Goal: Task Accomplishment & Management: Use online tool/utility

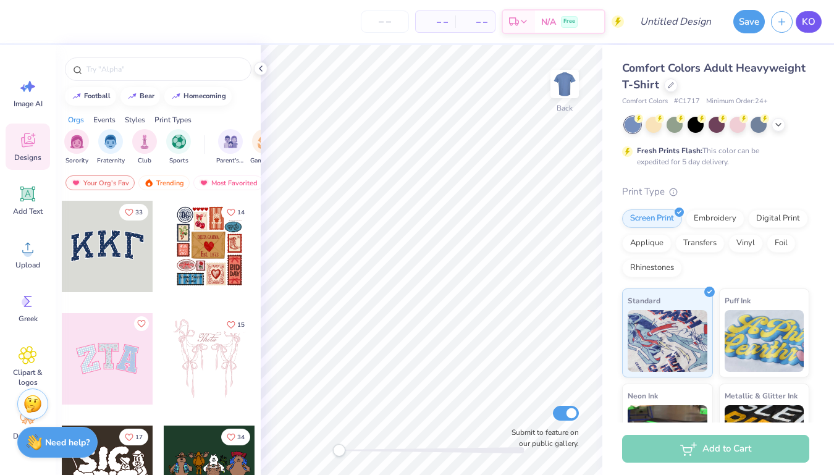
click at [804, 20] on span "KO" at bounding box center [809, 22] width 14 height 14
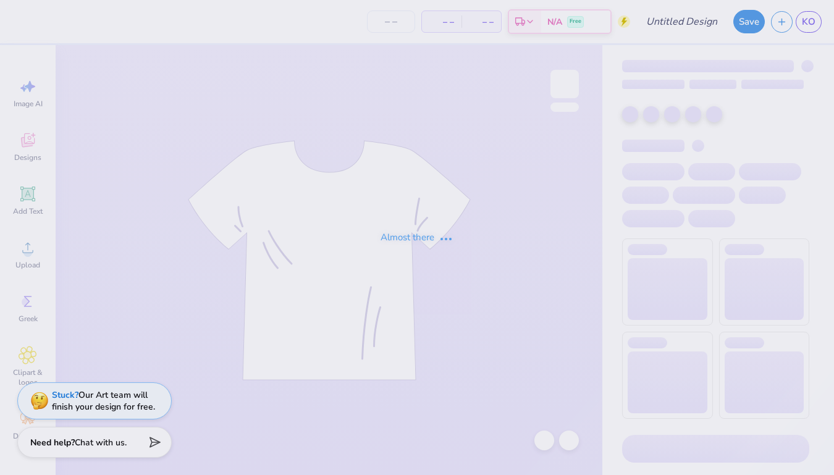
type input "5k"
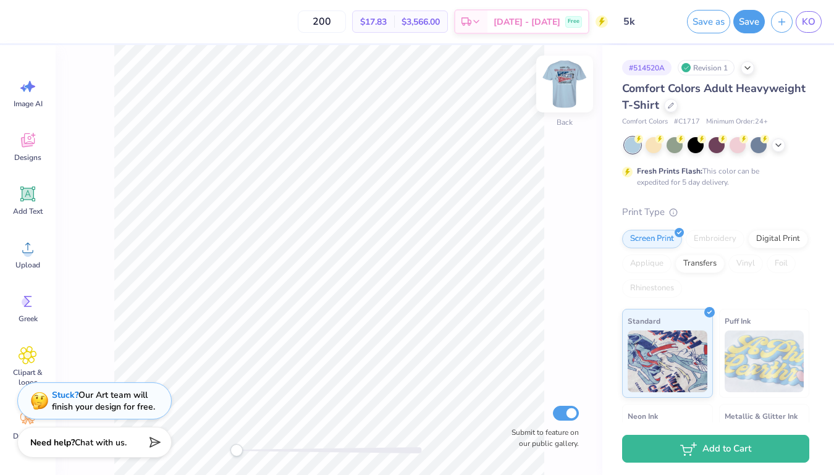
click at [570, 75] on img at bounding box center [564, 83] width 49 height 49
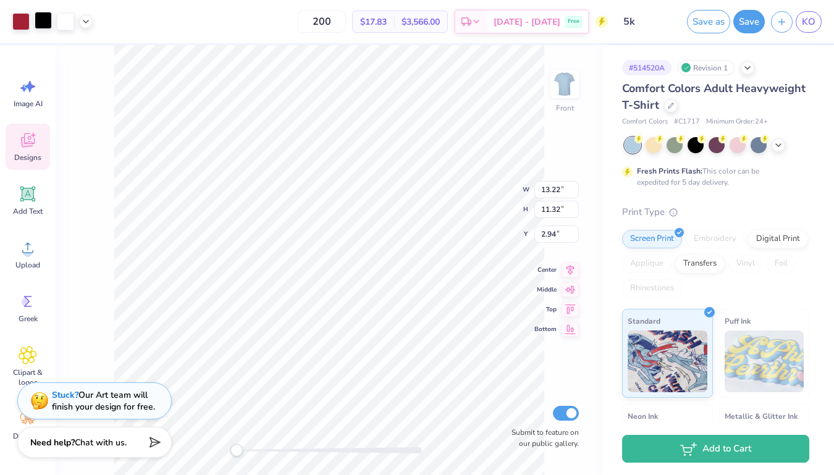
click at [43, 27] on div at bounding box center [43, 20] width 17 height 17
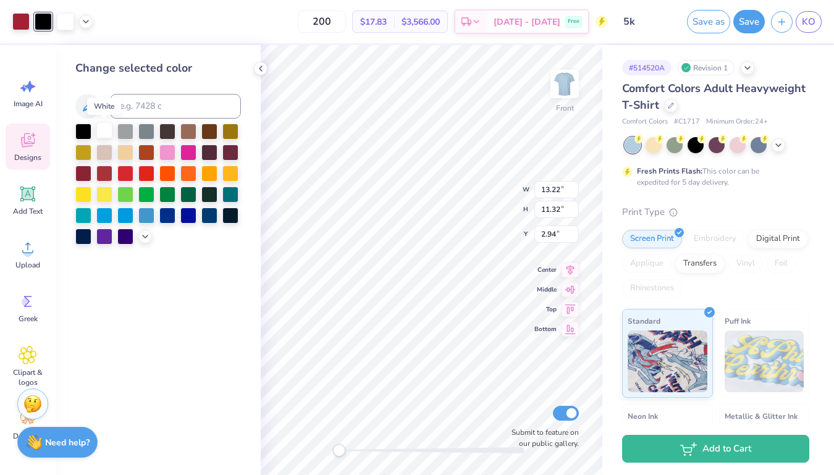
click at [105, 132] on div at bounding box center [104, 130] width 16 height 16
click at [261, 67] on icon at bounding box center [261, 69] width 10 height 10
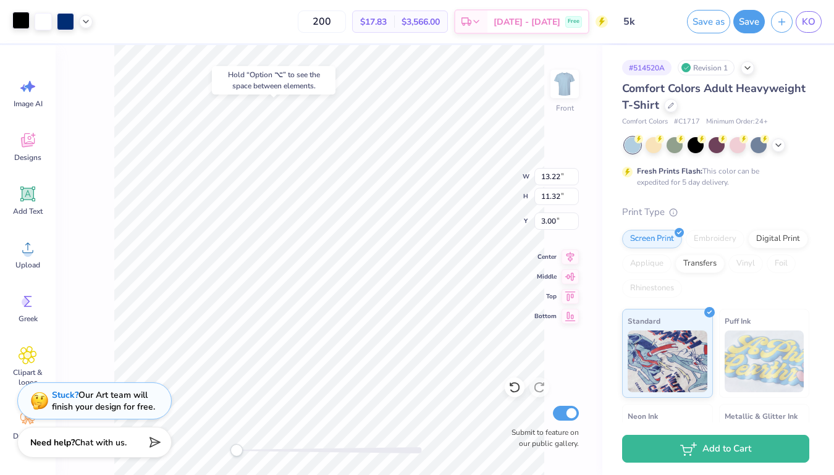
click at [19, 26] on div at bounding box center [20, 20] width 17 height 17
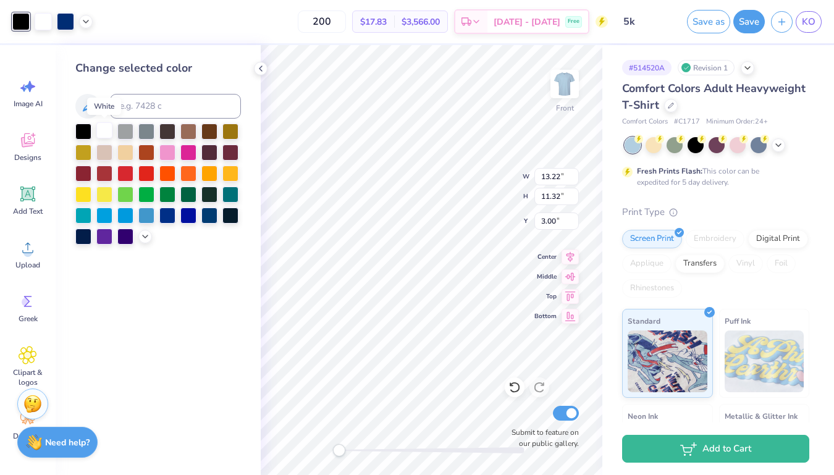
click at [103, 132] on div at bounding box center [104, 130] width 16 height 16
click at [65, 24] on div at bounding box center [65, 20] width 17 height 17
click at [205, 214] on div at bounding box center [209, 214] width 16 height 16
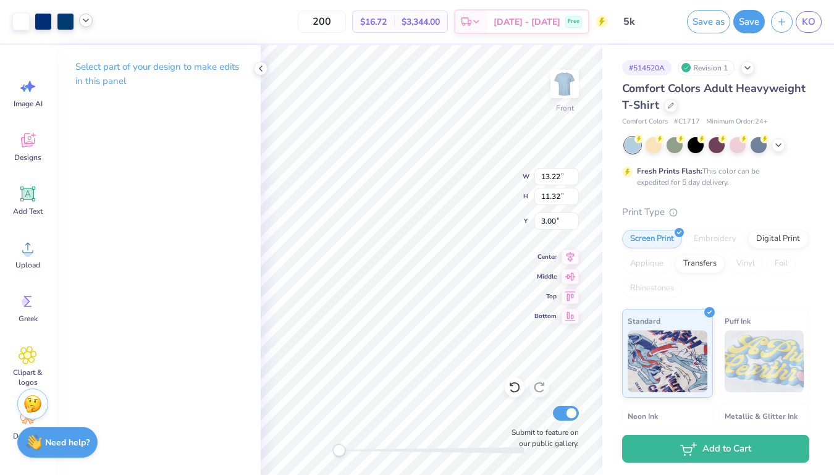
click at [85, 24] on icon at bounding box center [86, 20] width 10 height 10
click at [92, 54] on div at bounding box center [85, 51] width 17 height 17
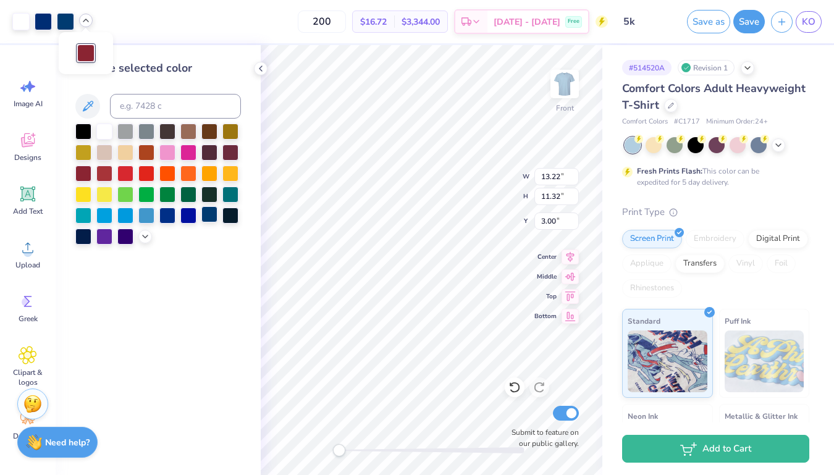
click at [209, 218] on div at bounding box center [209, 214] width 16 height 16
click at [262, 67] on icon at bounding box center [261, 69] width 10 height 10
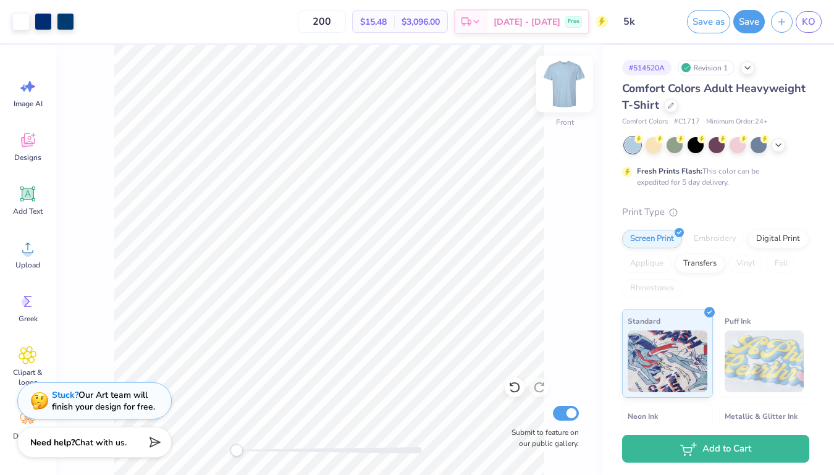
click at [562, 78] on img at bounding box center [564, 83] width 49 height 49
click at [562, 78] on img at bounding box center [564, 84] width 25 height 25
click at [329, 27] on input "200" at bounding box center [322, 22] width 48 height 22
click at [329, 25] on input "100" at bounding box center [322, 22] width 48 height 22
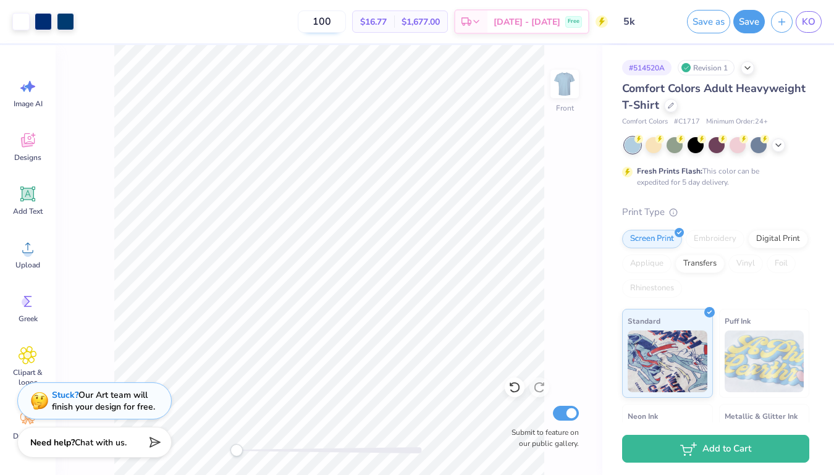
click at [329, 25] on input "100" at bounding box center [322, 22] width 48 height 22
click at [327, 27] on input "200" at bounding box center [322, 22] width 48 height 22
click at [327, 22] on input "50" at bounding box center [329, 22] width 48 height 22
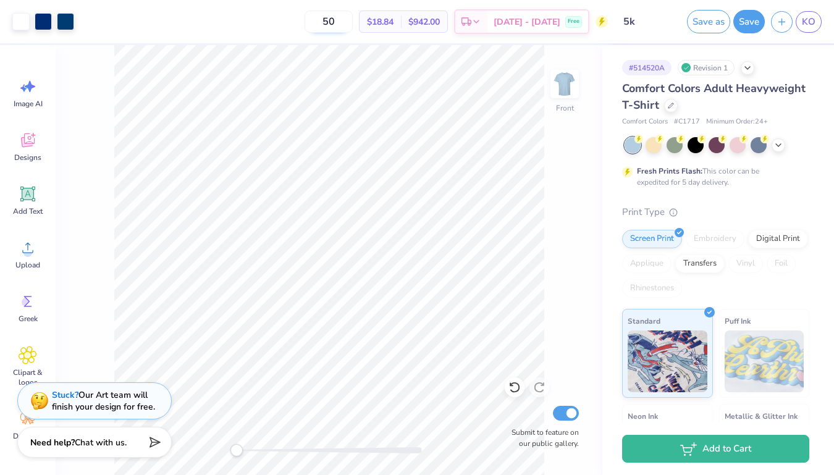
type input "1"
click at [336, 24] on input "200" at bounding box center [322, 22] width 48 height 22
click at [336, 24] on input "50" at bounding box center [329, 22] width 48 height 22
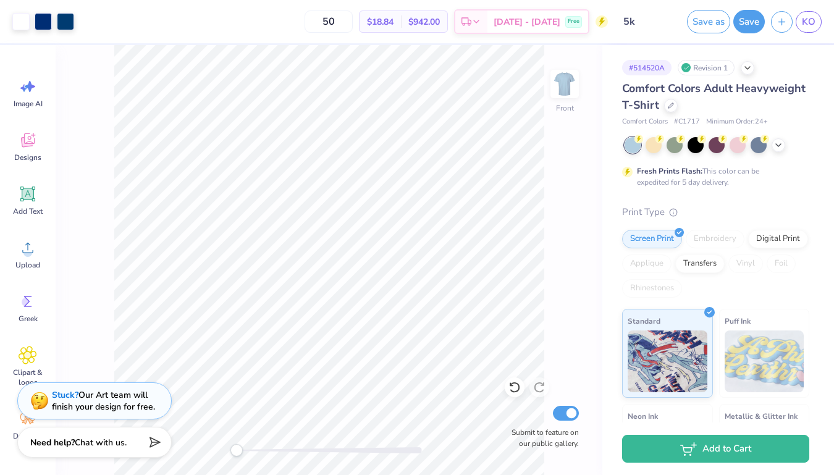
type input "50"
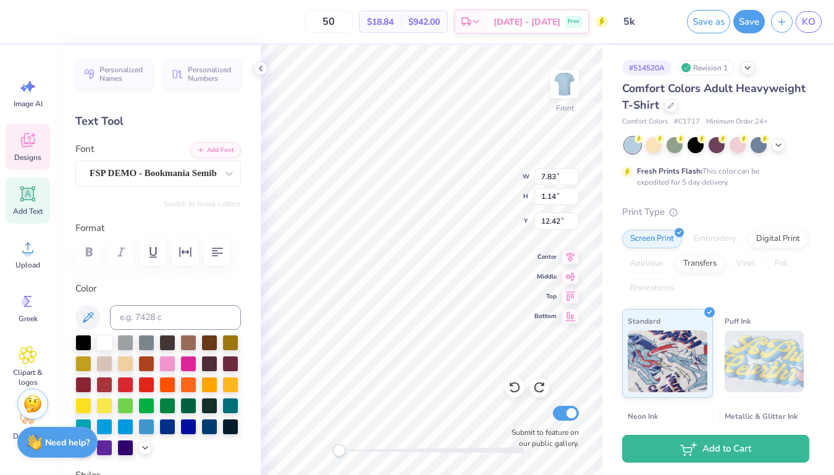
type input "6.41"
type input "1.96"
type input "7.83"
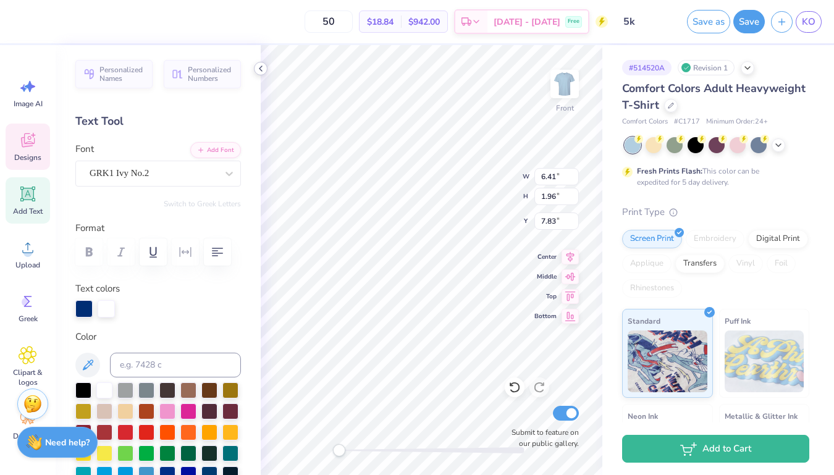
click at [259, 65] on icon at bounding box center [261, 69] width 10 height 10
type input "7.83"
type input "1.14"
type input "12.42"
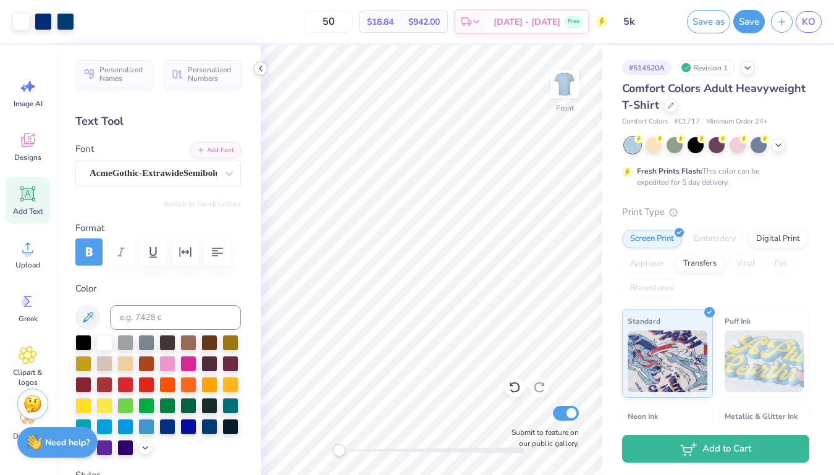
click at [261, 70] on polyline at bounding box center [260, 68] width 2 height 5
click at [263, 69] on icon at bounding box center [261, 69] width 10 height 10
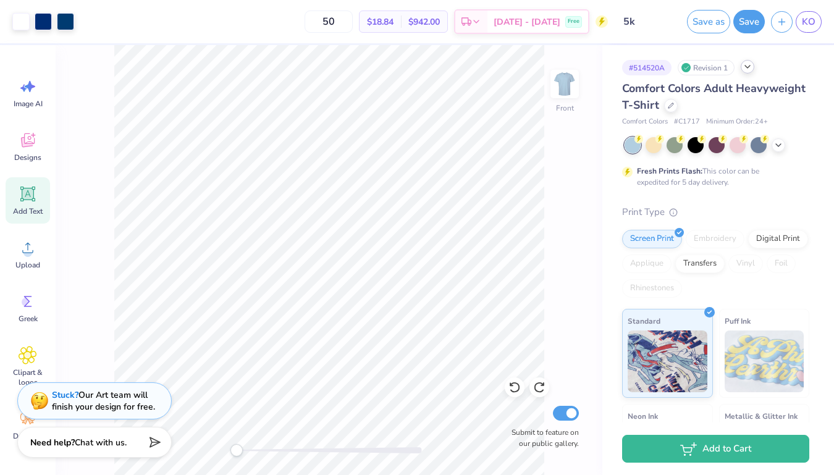
click at [749, 67] on polyline at bounding box center [747, 66] width 5 height 2
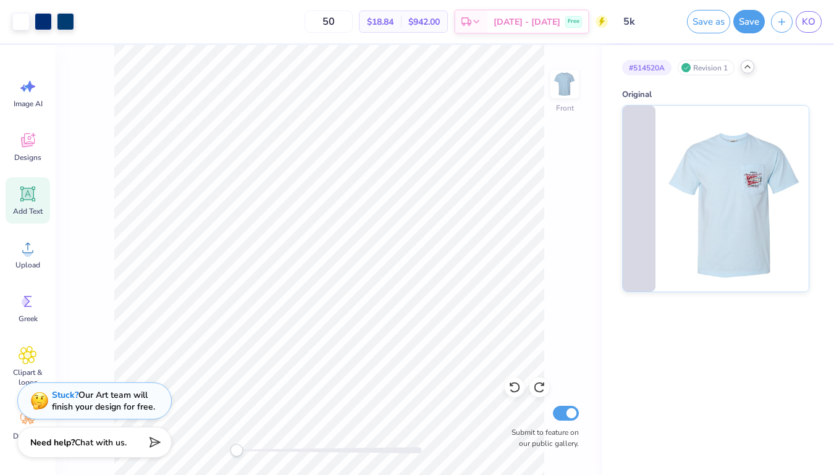
click at [749, 67] on icon at bounding box center [748, 67] width 10 height 10
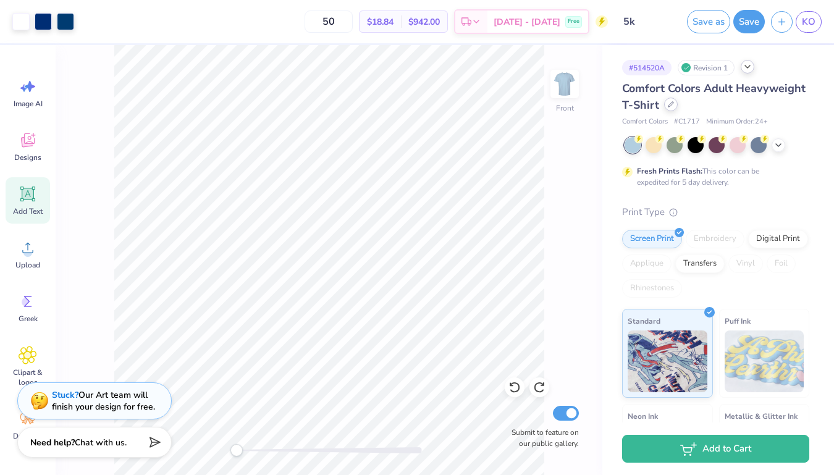
click at [669, 105] on icon at bounding box center [671, 104] width 6 height 6
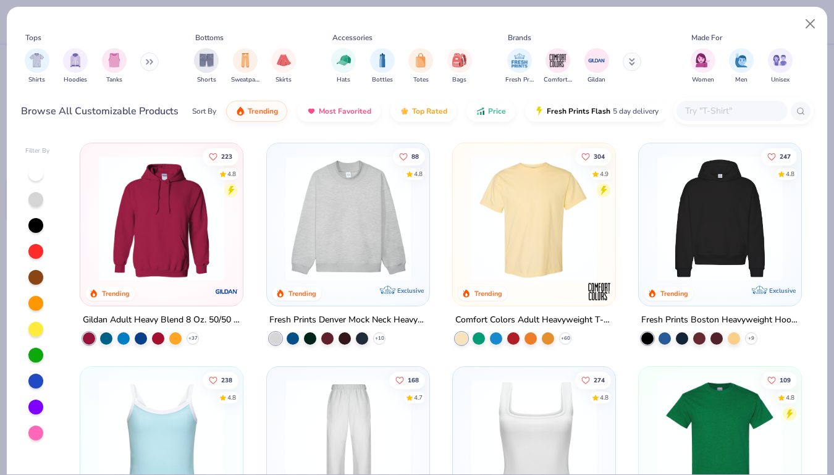
click at [724, 109] on input "text" at bounding box center [731, 111] width 95 height 14
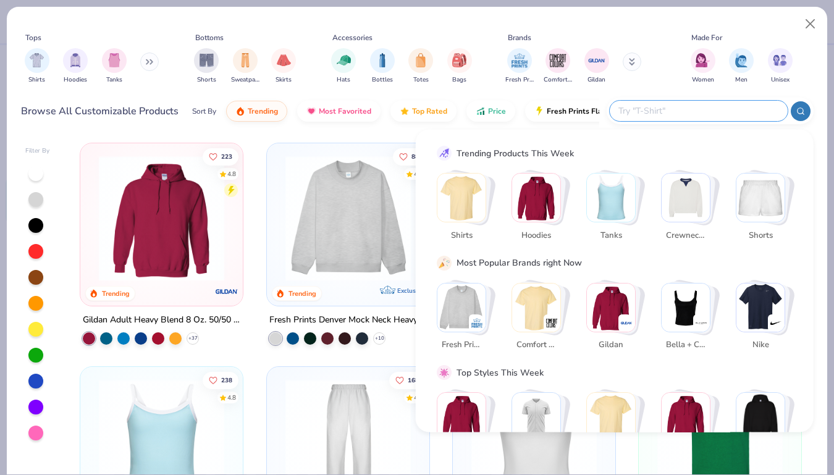
click at [470, 195] on img "Stack Card Button Shirts" at bounding box center [461, 198] width 48 height 48
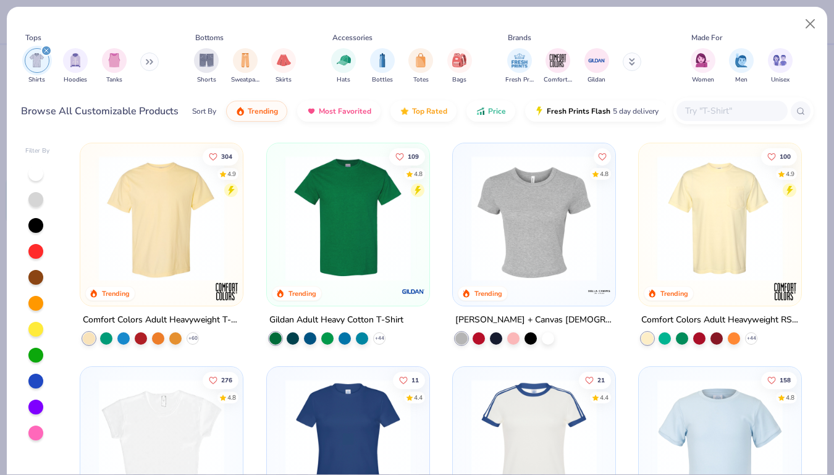
click at [352, 229] on img at bounding box center [348, 218] width 138 height 125
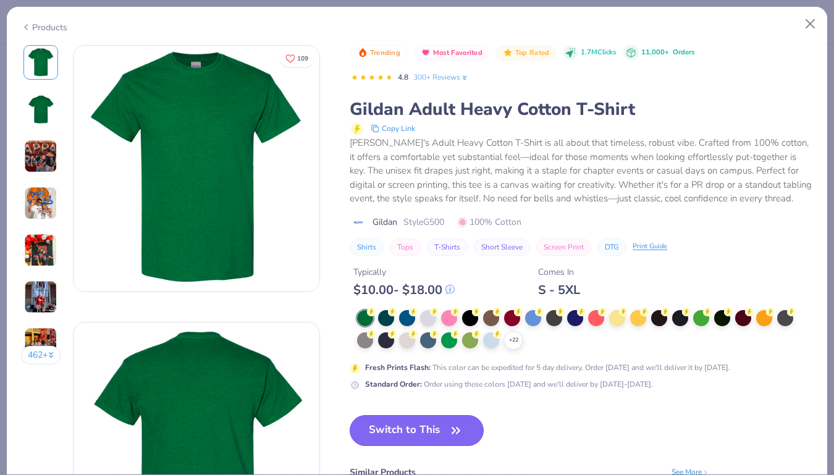
click at [443, 430] on button "Switch to This" at bounding box center [417, 430] width 134 height 31
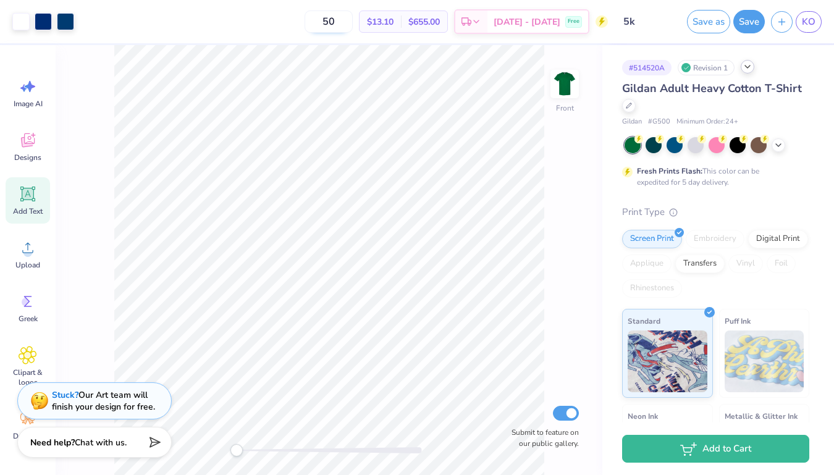
click at [342, 23] on input "50" at bounding box center [329, 22] width 48 height 22
type input "200"
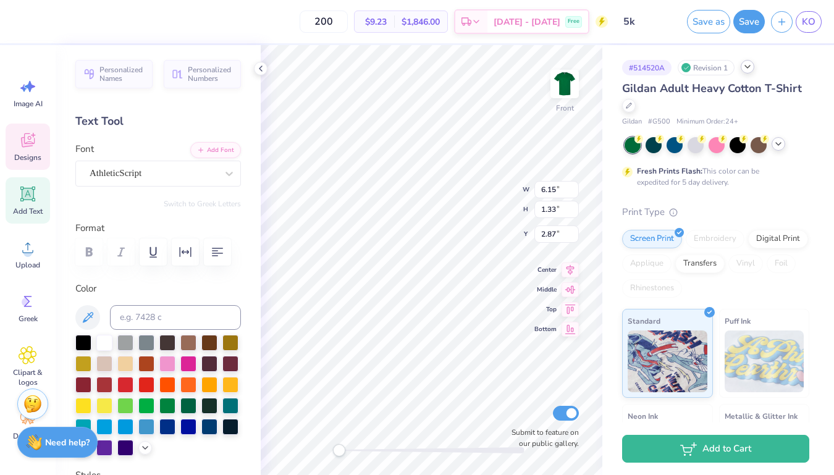
click at [779, 143] on icon at bounding box center [779, 144] width 10 height 10
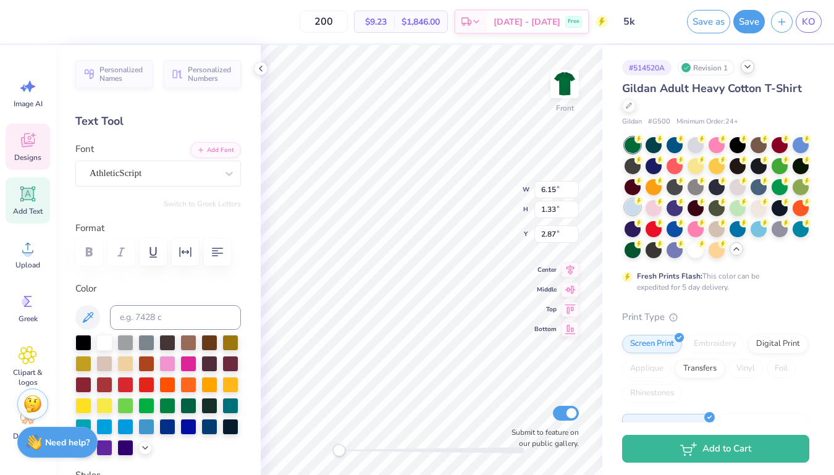
click at [635, 203] on icon at bounding box center [639, 200] width 9 height 9
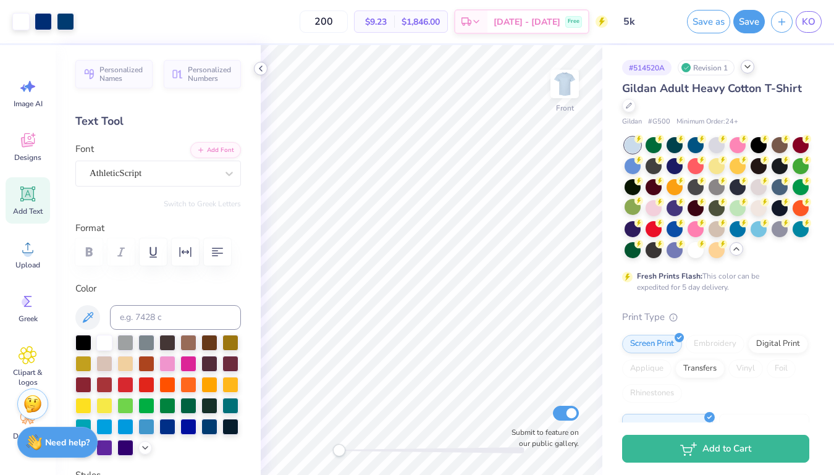
click at [265, 73] on icon at bounding box center [261, 69] width 10 height 10
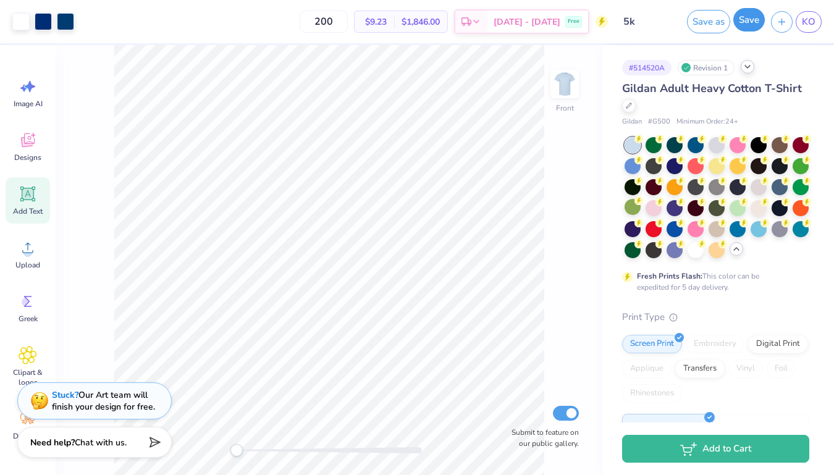
click at [741, 23] on button "Save" at bounding box center [749, 19] width 32 height 23
